Goal: Browse casually: Explore the website without a specific task or goal

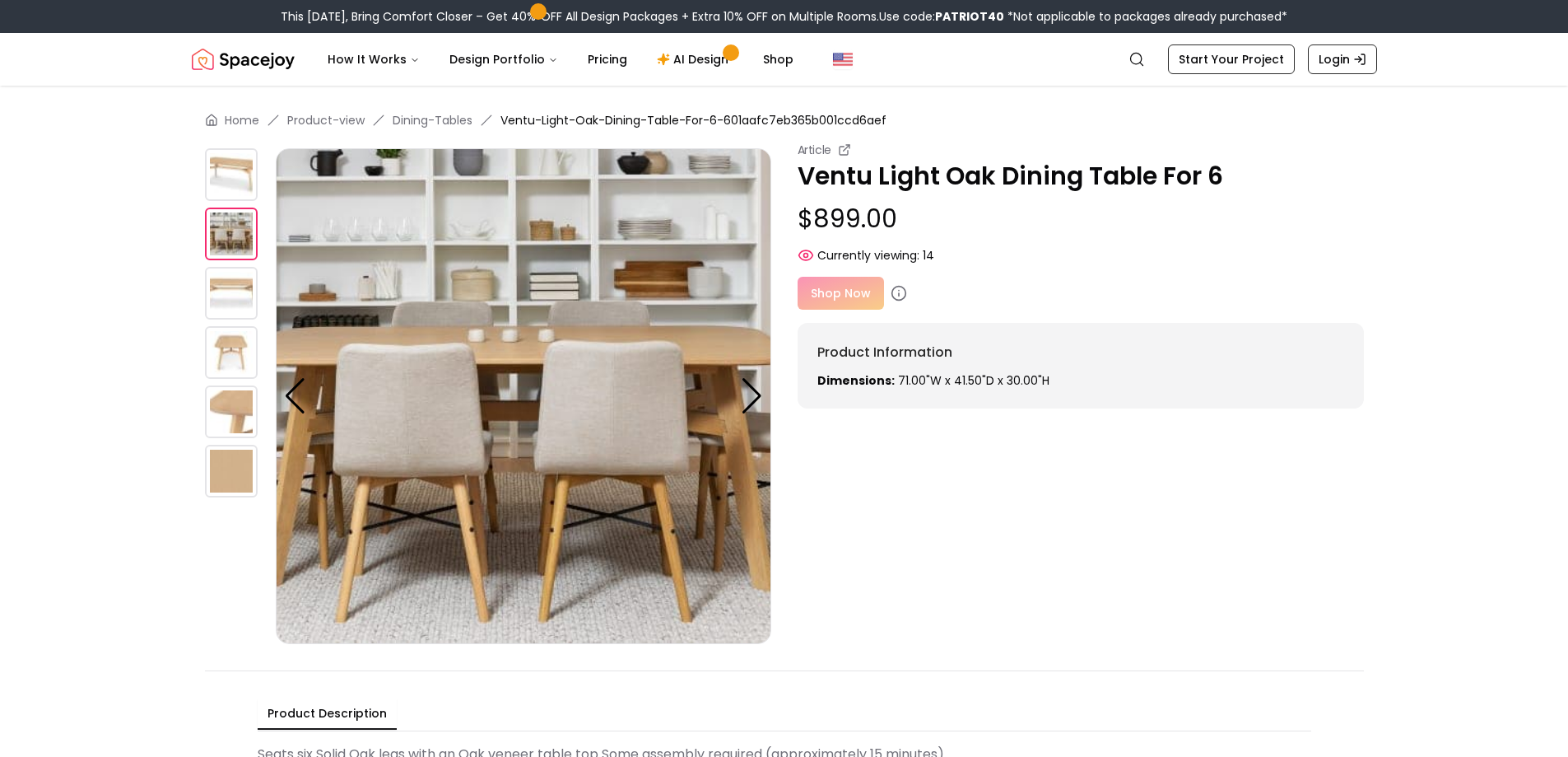
click at [240, 284] on img at bounding box center [231, 292] width 52 height 52
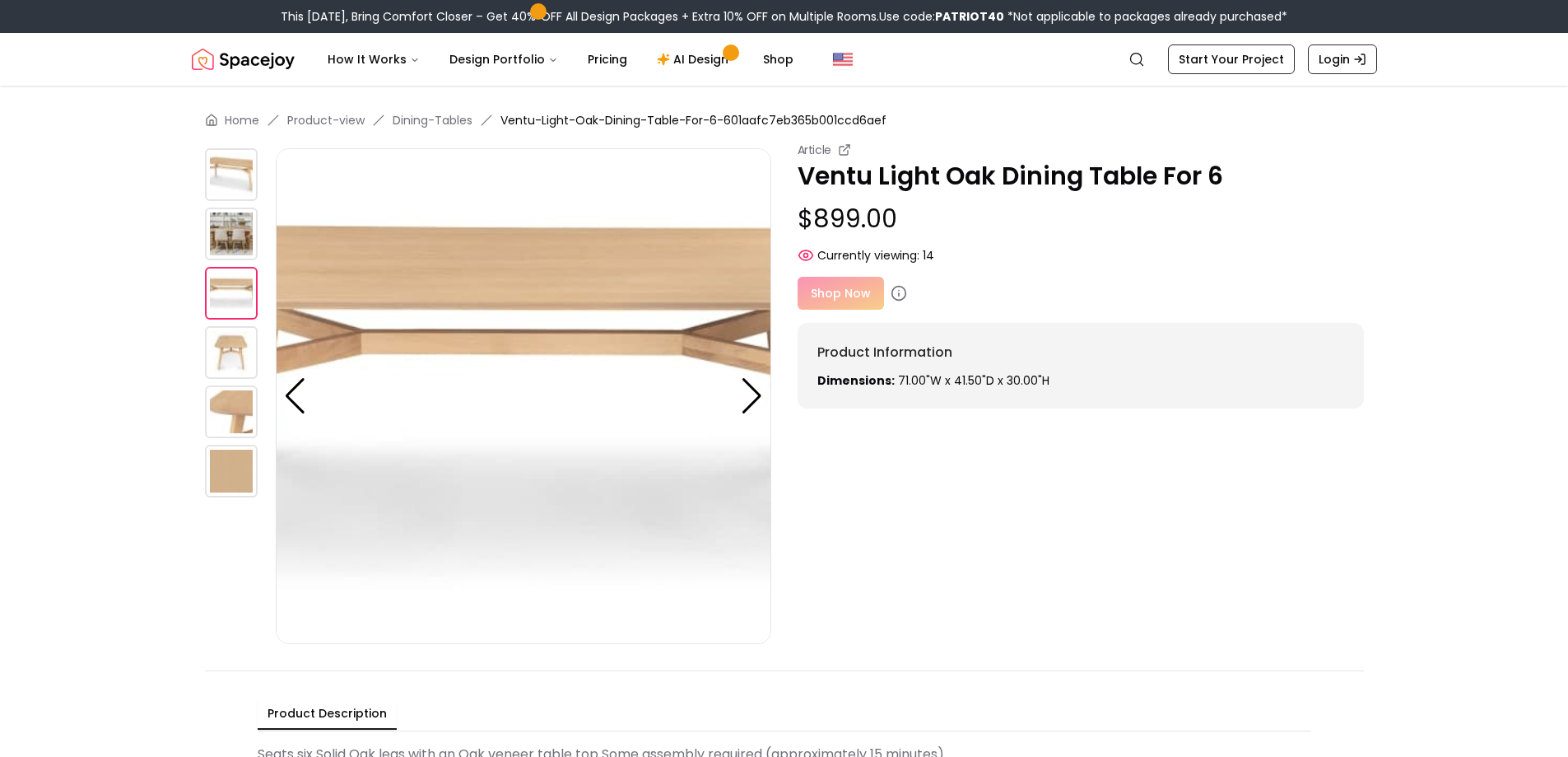
click at [238, 370] on img at bounding box center [231, 352] width 52 height 52
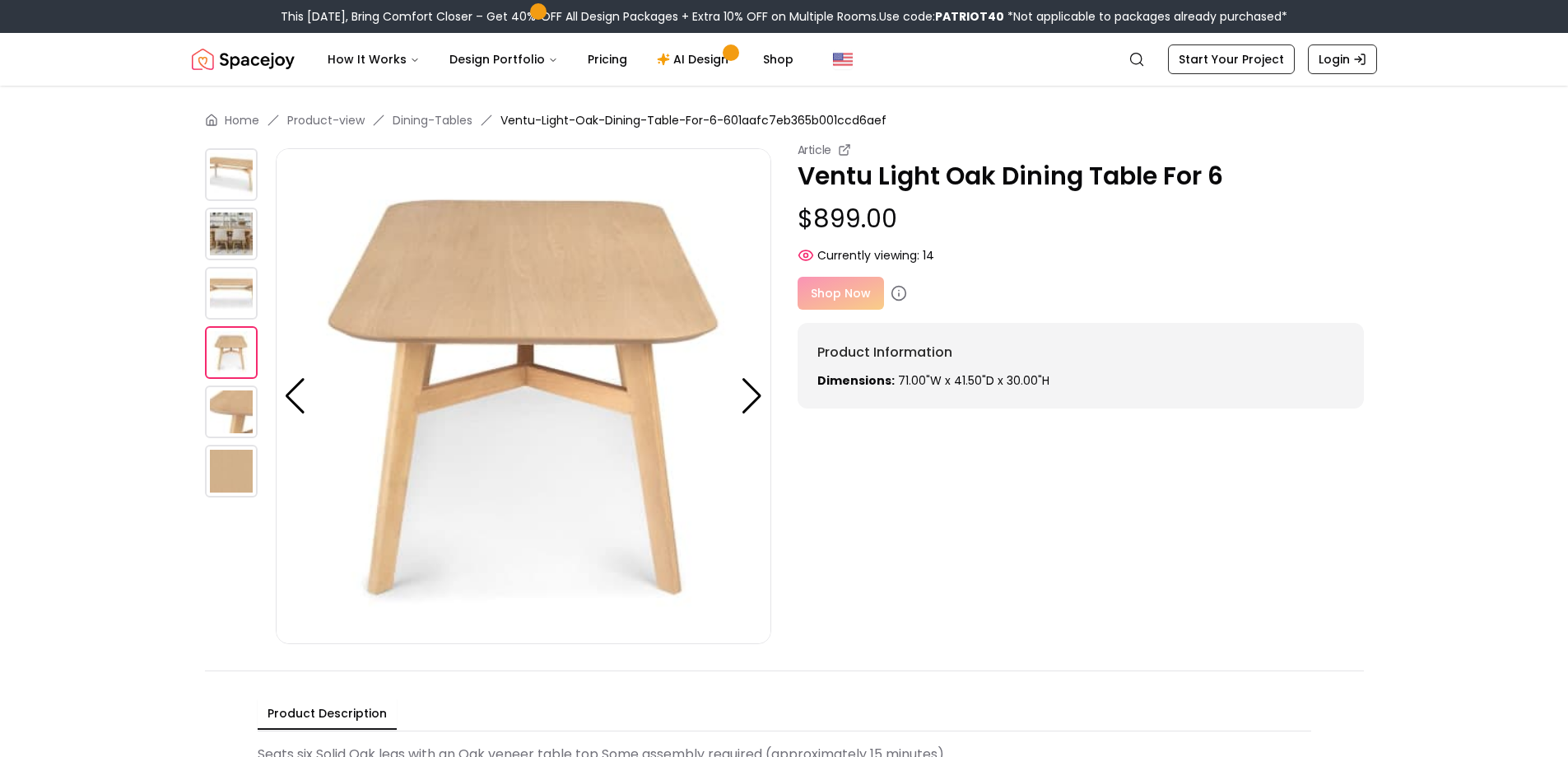
click at [238, 179] on img at bounding box center [231, 174] width 52 height 52
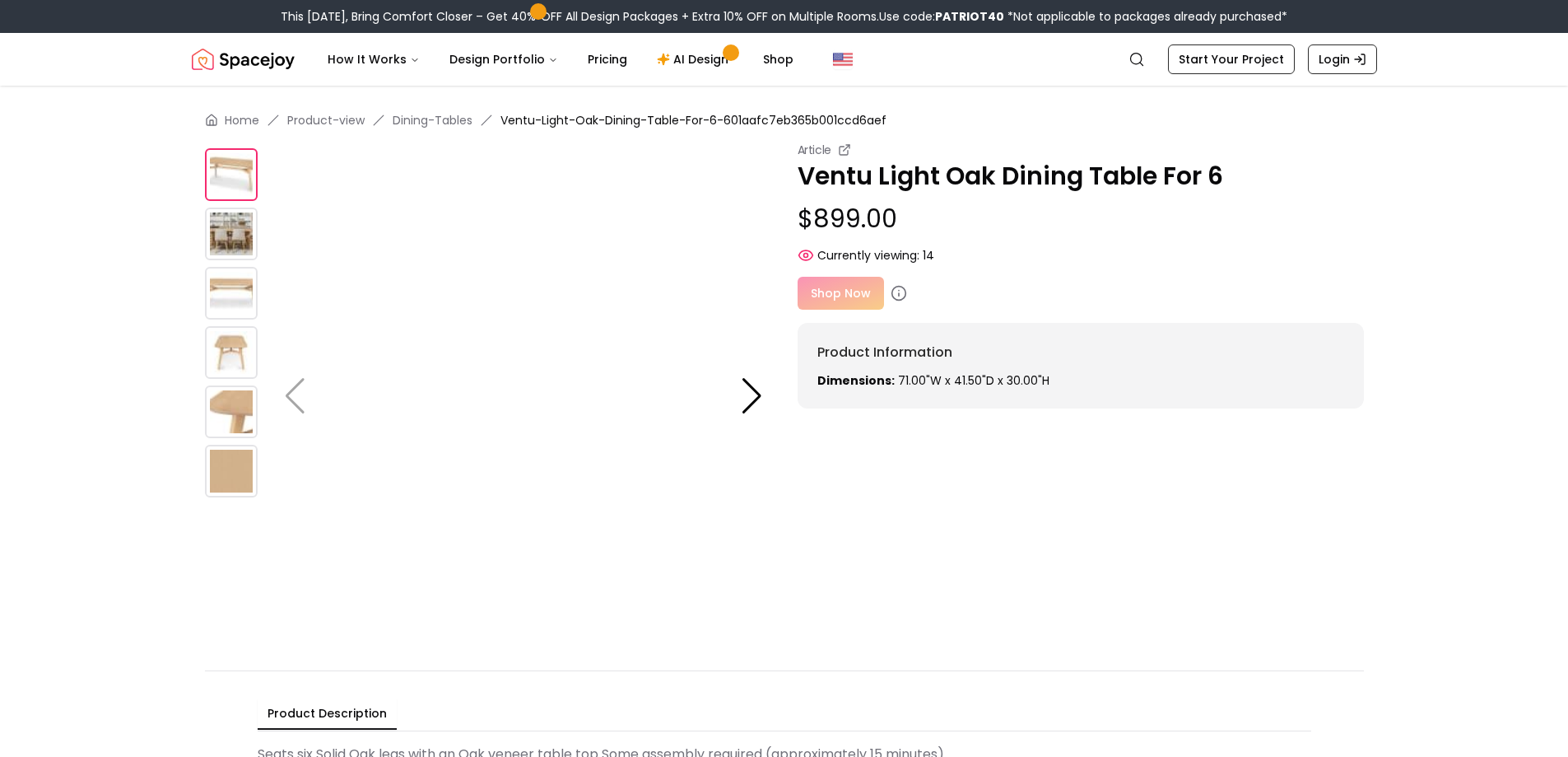
click at [565, 374] on img at bounding box center [524, 396] width 495 height 495
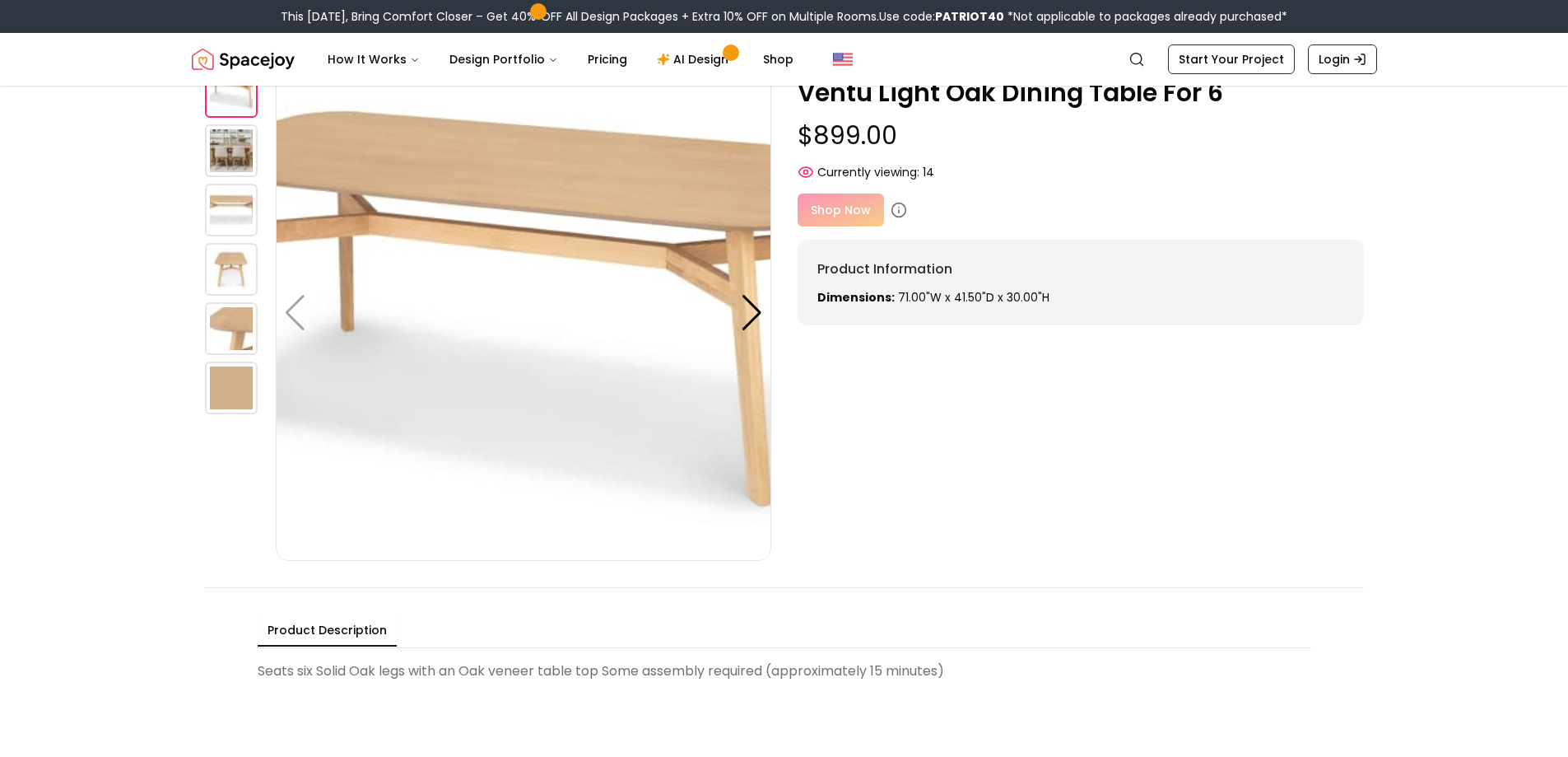
scroll to position [83, 0]
click at [228, 321] on img at bounding box center [231, 329] width 52 height 52
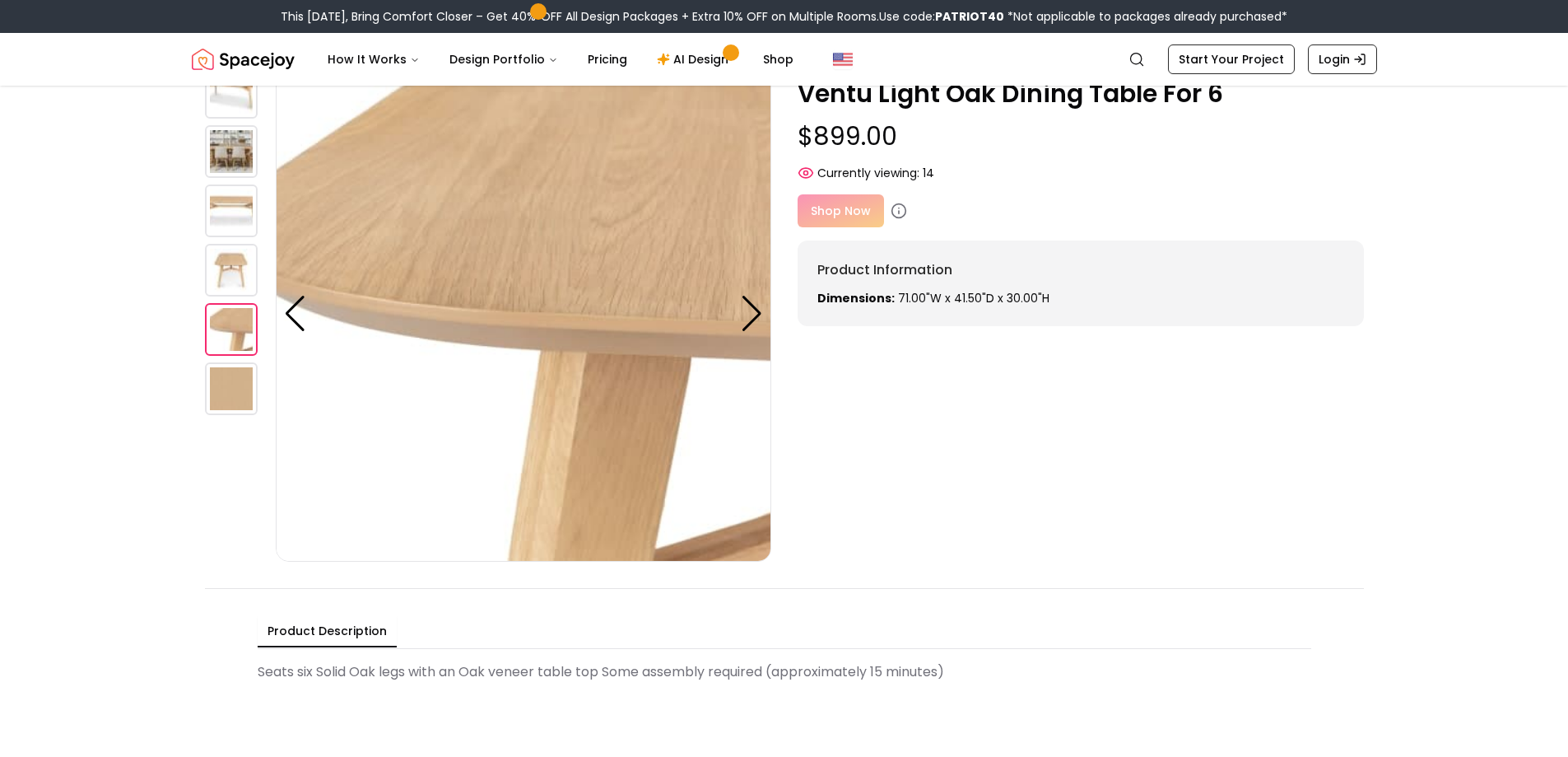
click at [253, 255] on img at bounding box center [231, 269] width 52 height 52
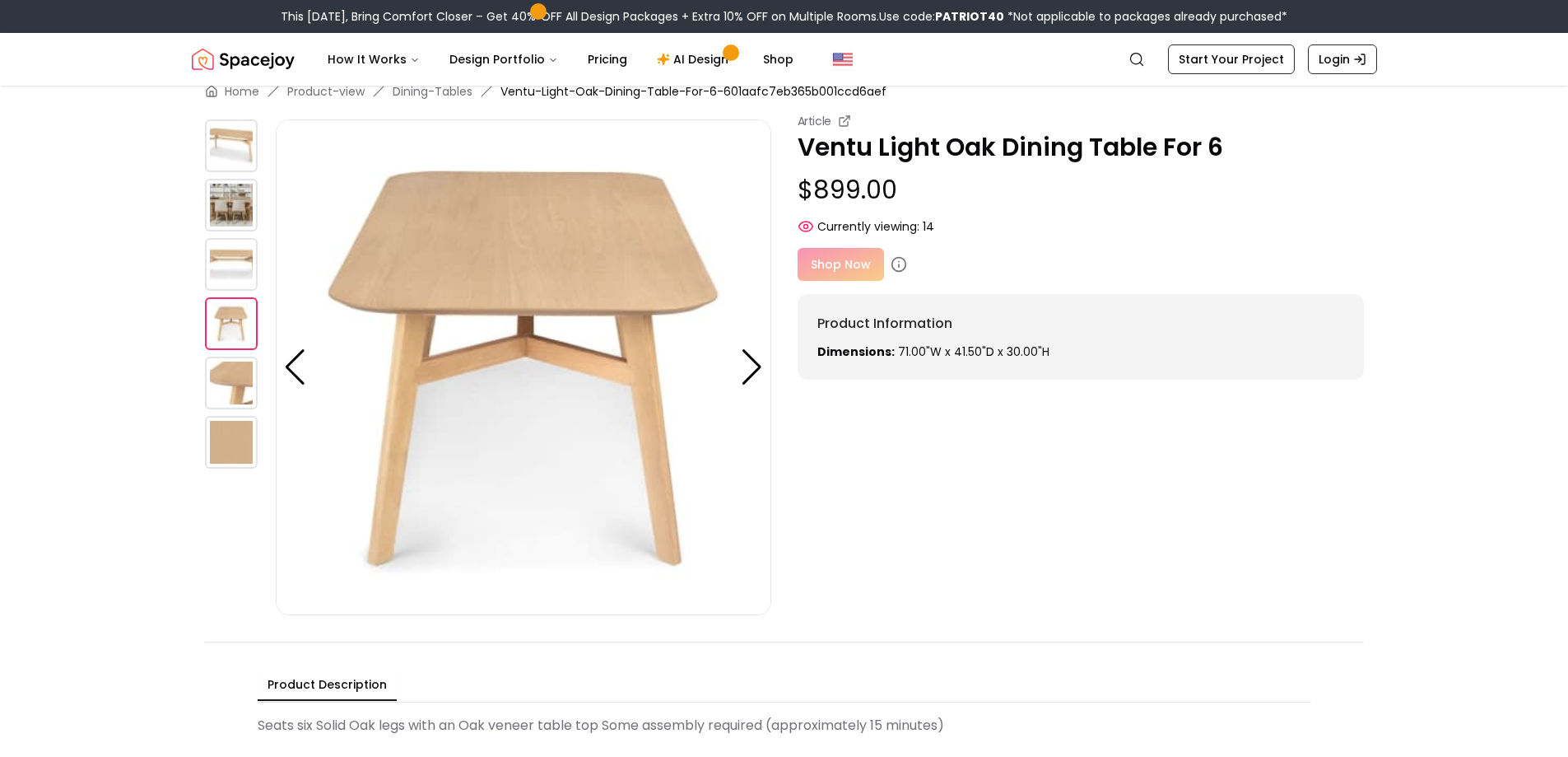
scroll to position [0, 0]
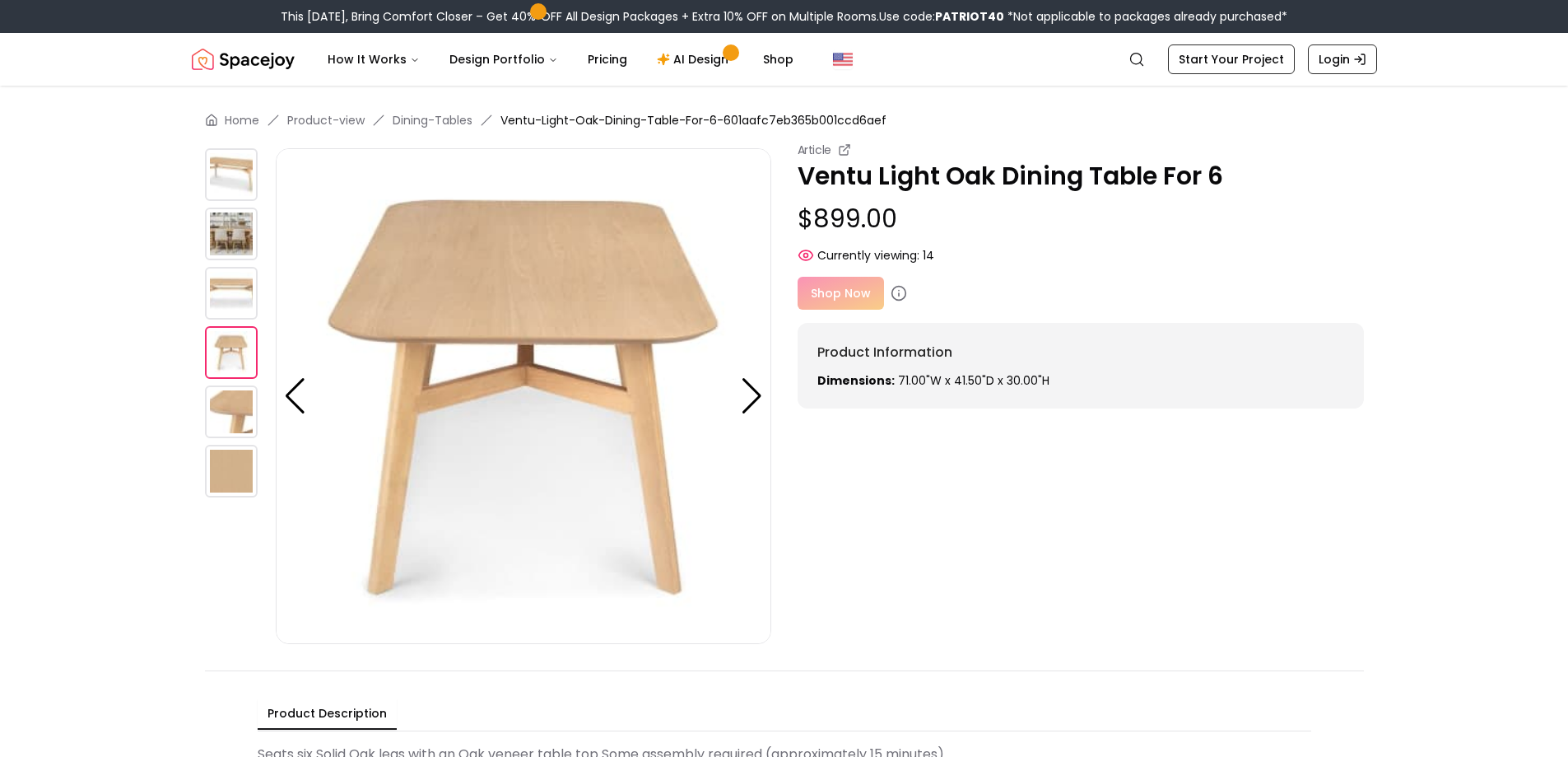
click at [229, 321] on div at bounding box center [240, 396] width 71 height 495
click at [229, 286] on img at bounding box center [231, 292] width 52 height 52
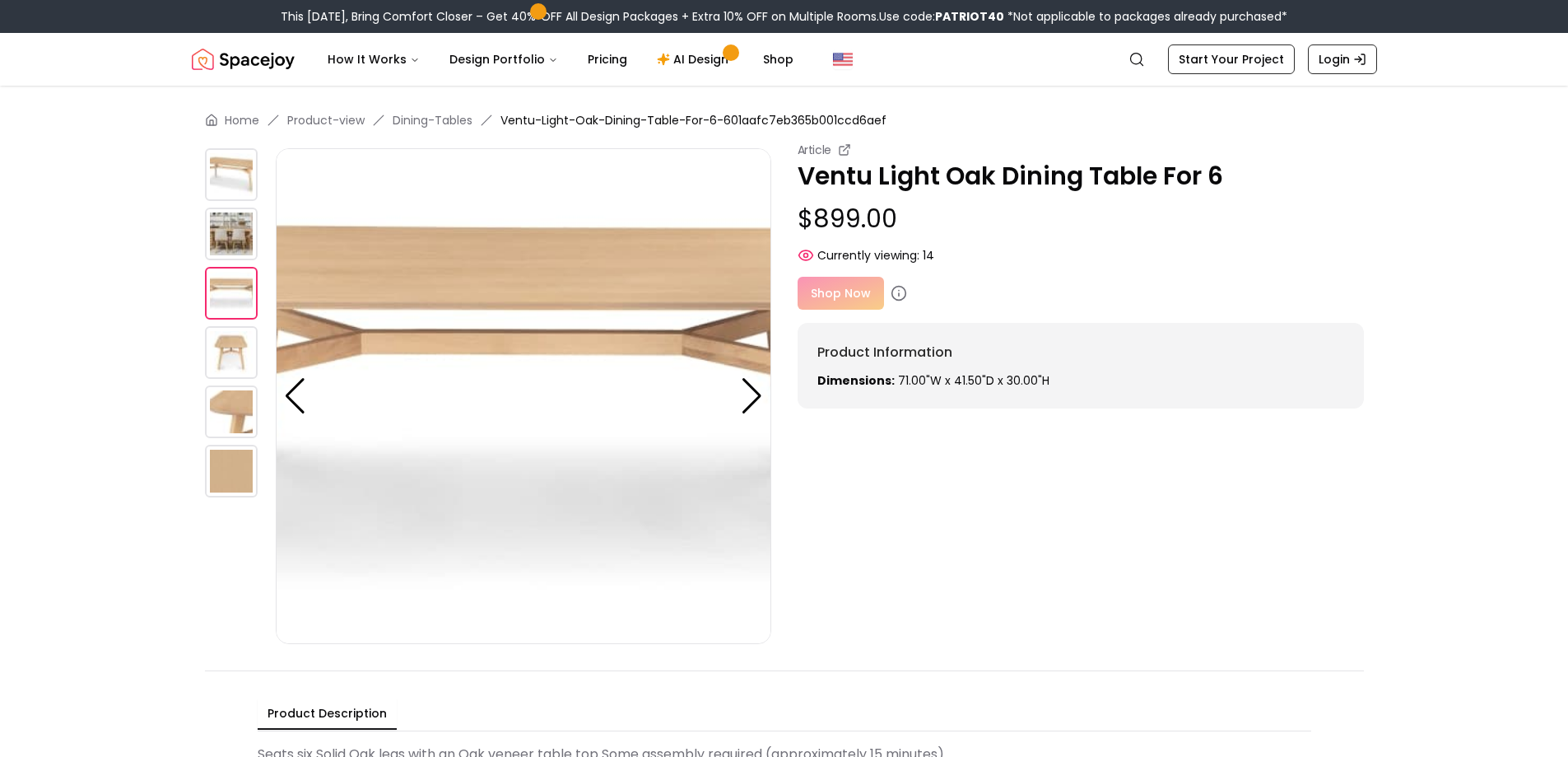
click at [224, 175] on img at bounding box center [231, 174] width 52 height 52
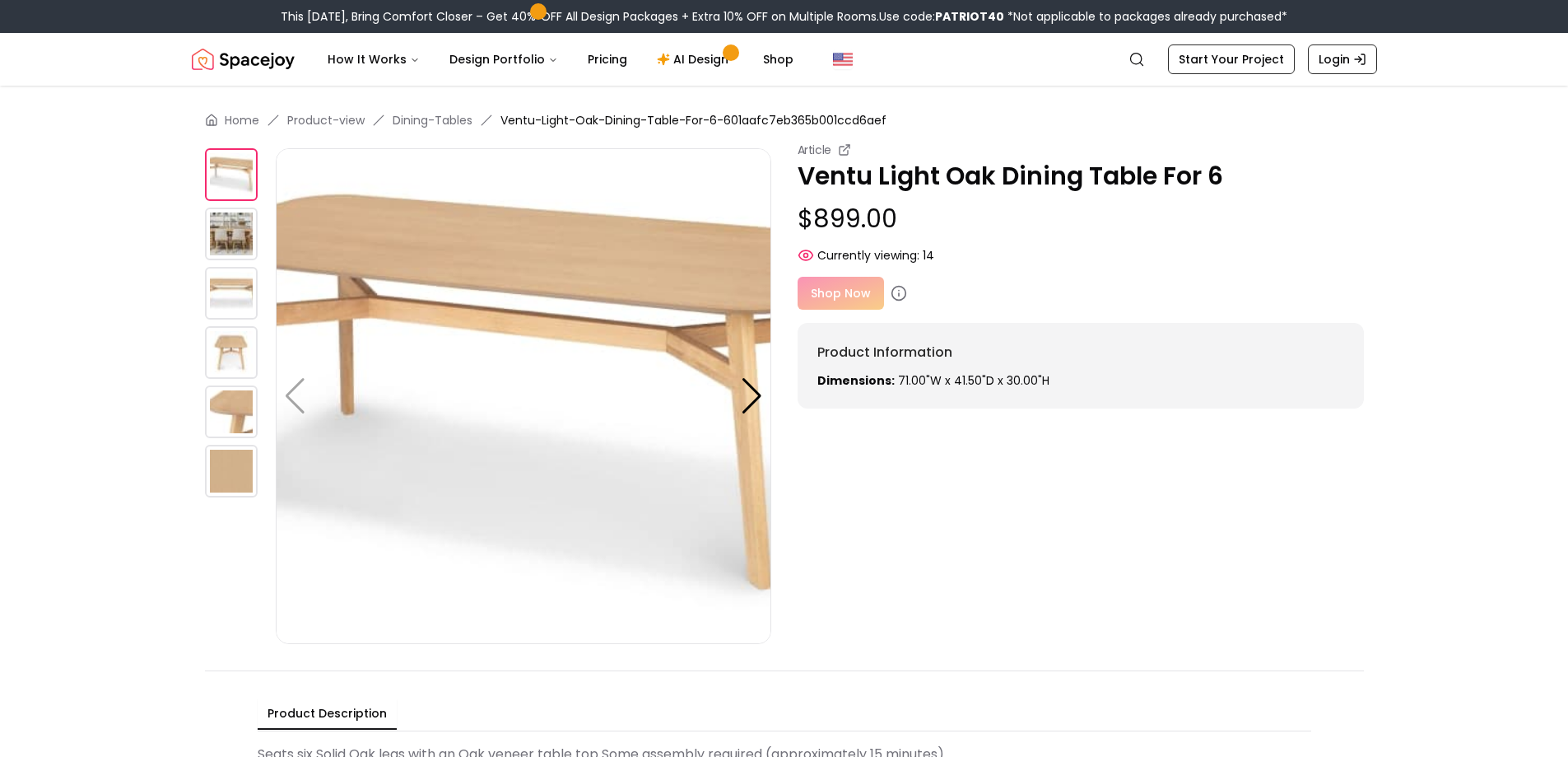
click at [586, 461] on img at bounding box center [524, 396] width 495 height 495
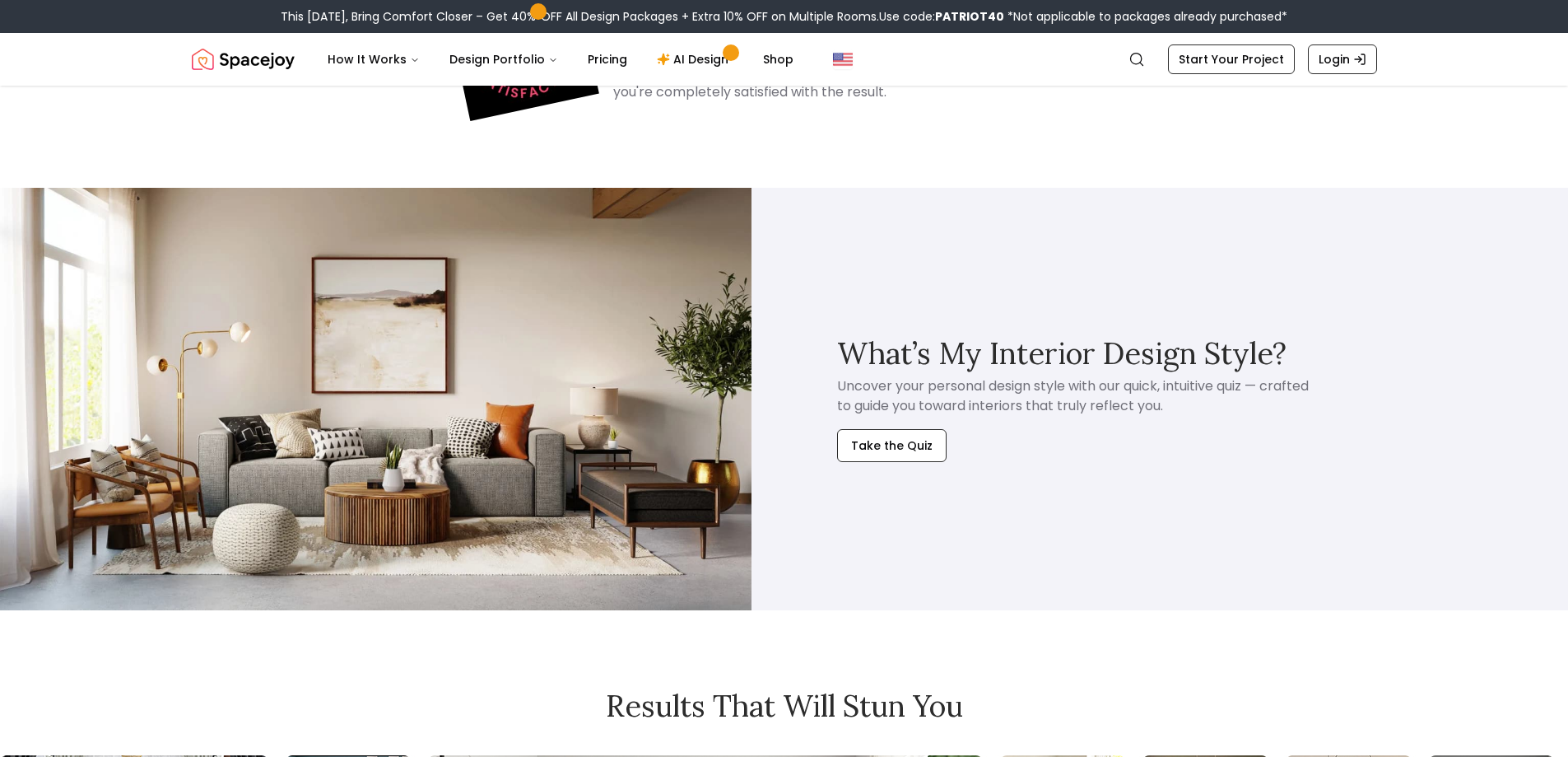
scroll to position [1646, 0]
